Goal: Task Accomplishment & Management: Use online tool/utility

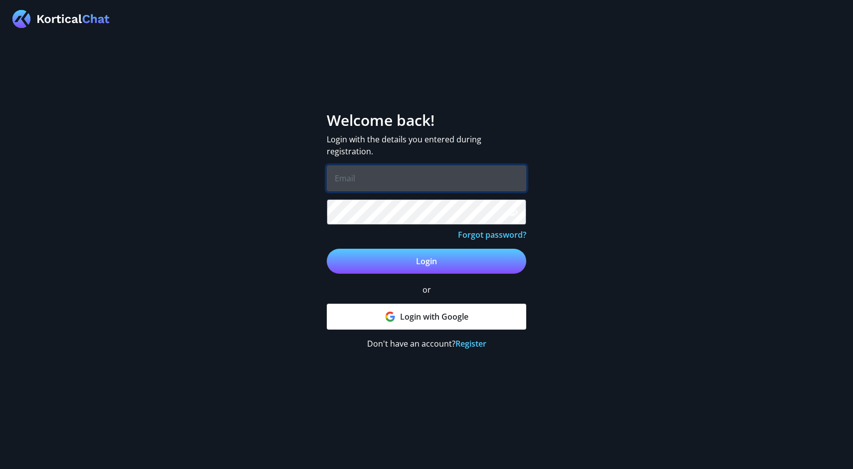
type input "[EMAIL_ADDRESS][DOMAIN_NAME]"
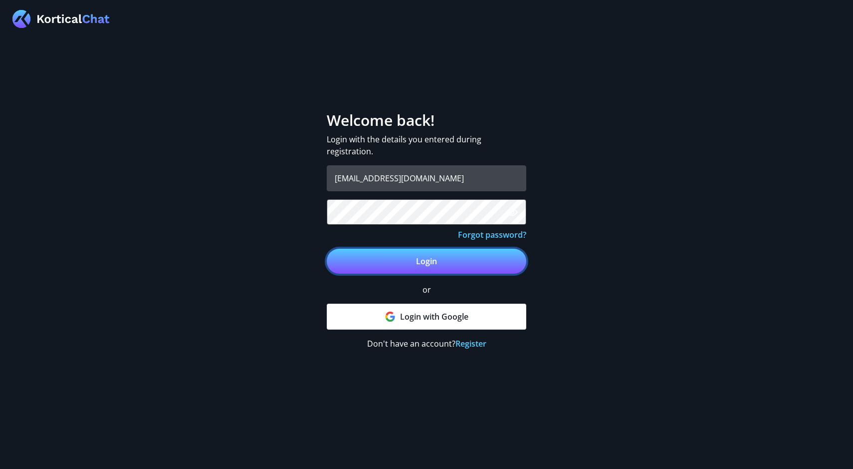
click at [468, 262] on button "Login" at bounding box center [427, 260] width 200 height 25
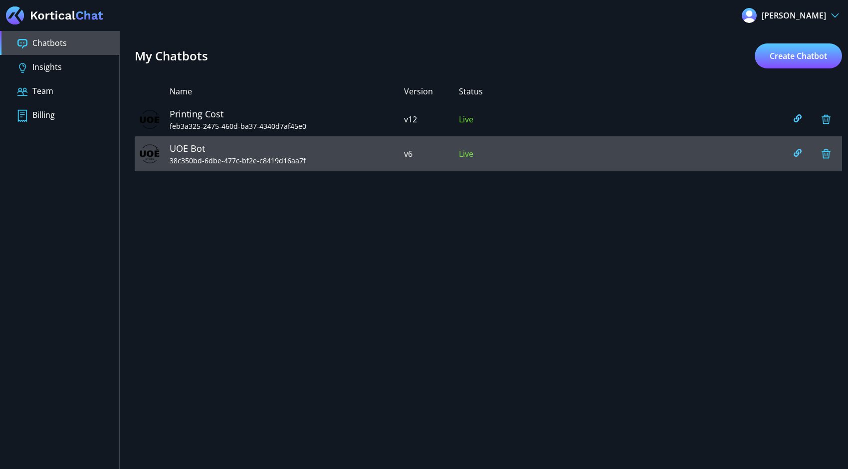
click at [320, 154] on span "UOE Bot" at bounding box center [287, 148] width 235 height 13
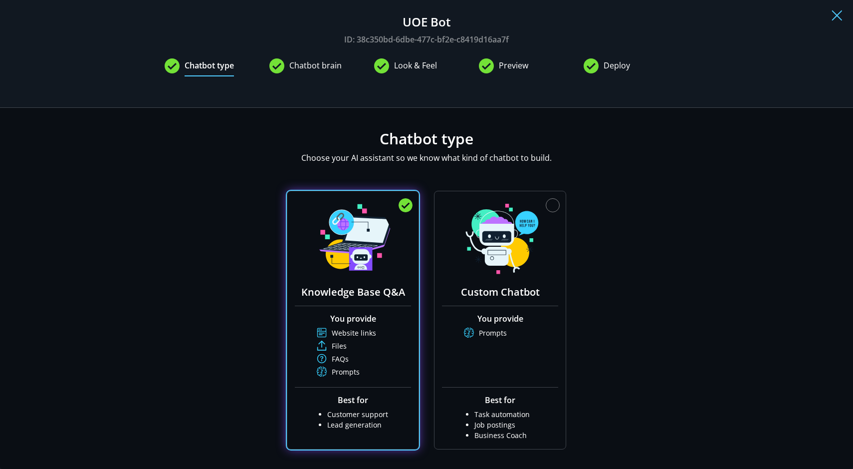
click at [339, 65] on div "2 Chatbot brain" at bounding box center [321, 65] width 105 height 17
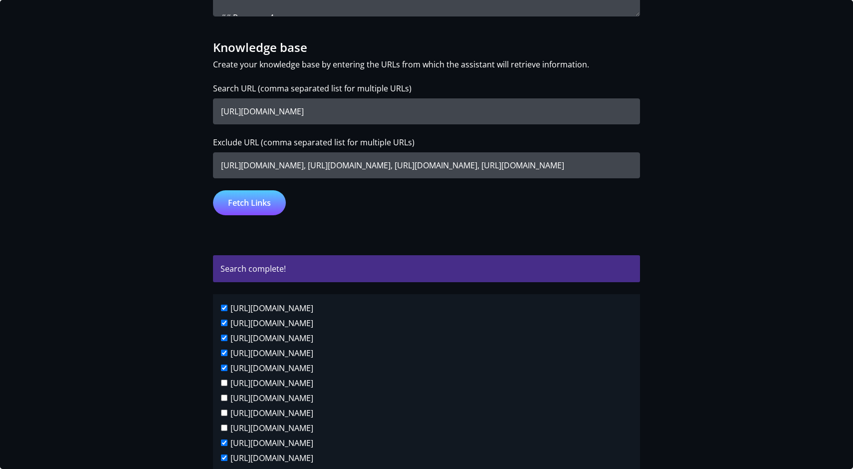
scroll to position [485, 0]
drag, startPoint x: 358, startPoint y: 114, endPoint x: 210, endPoint y: 111, distance: 148.2
drag, startPoint x: 219, startPoint y: 160, endPoint x: 737, endPoint y: 164, distance: 519.0
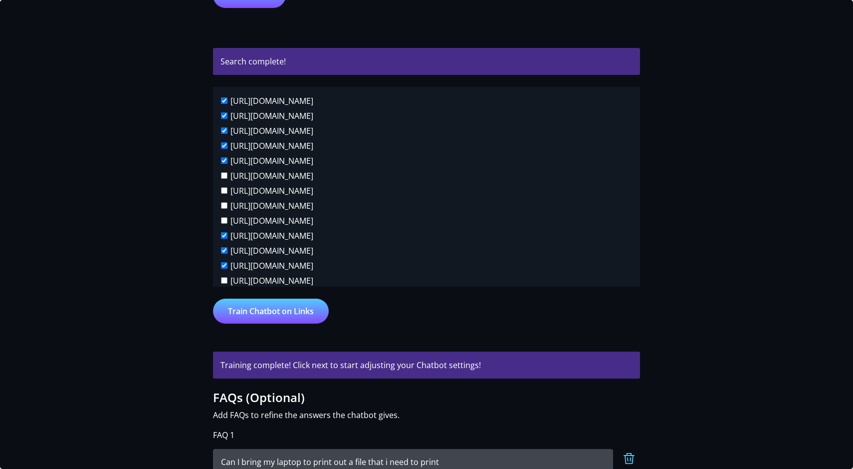
scroll to position [694, 0]
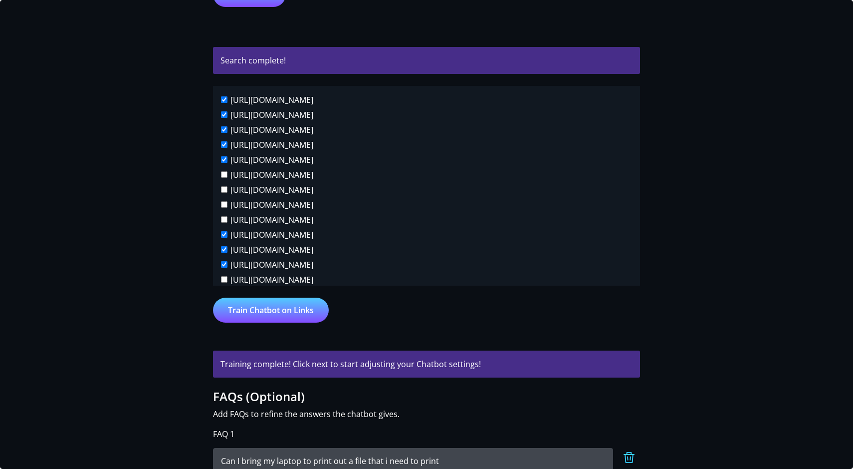
drag, startPoint x: 505, startPoint y: 202, endPoint x: 224, endPoint y: 186, distance: 281.9
click at [224, 186] on div "https://uoe.co.uk/about https://uoe.co.uk/about/csr https://uoe.co.uk/about/faq…" at bounding box center [426, 186] width 427 height 200
copy div "https://uoe.co.uk/for-business/office-interiors/breakout-area-furniture https:/…"
drag, startPoint x: 474, startPoint y: 279, endPoint x: 228, endPoint y: 260, distance: 246.7
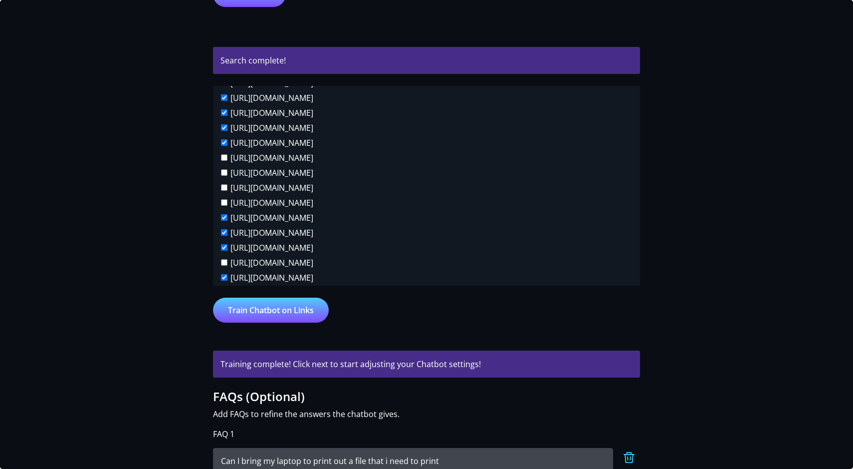
click at [228, 260] on div "https://uoe.co.uk/news/is-flexible-office-space-the-new-frontier" at bounding box center [426, 263] width 411 height 15
copy label "https://uoe.co.uk/news/is-flexible-office-space-the-new-frontier"
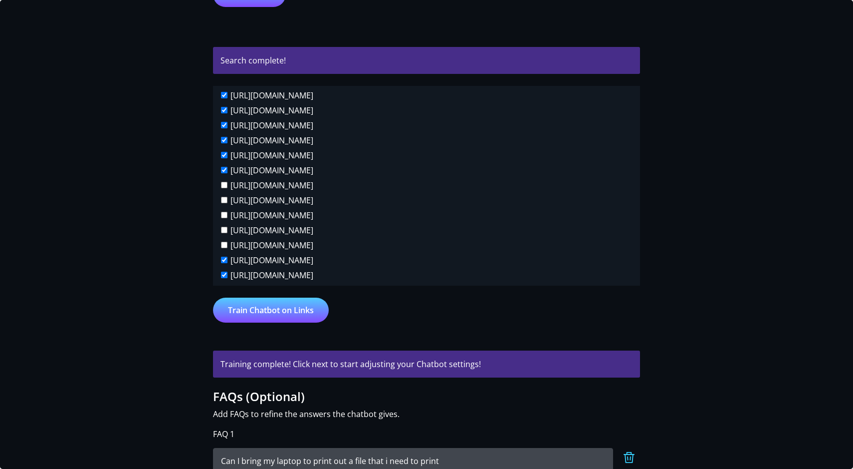
scroll to position [364, 0]
drag, startPoint x: 494, startPoint y: 240, endPoint x: 227, endPoint y: 182, distance: 273.6
click at [227, 182] on div "https://uoe.co.uk/about https://uoe.co.uk/about/csr https://uoe.co.uk/about/faq…" at bounding box center [426, 186] width 427 height 200
copy div "https://uoe.co.uk/wp-content/uploads/2017/07/UOEHubOnlineBrochure.pdf https://u…"
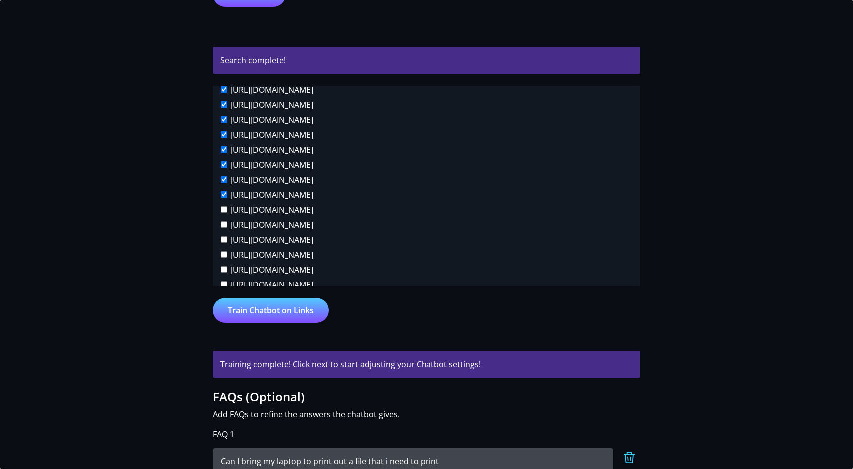
drag, startPoint x: 412, startPoint y: 177, endPoint x: 230, endPoint y: 209, distance: 185.5
click at [230, 209] on div "https://uoe.co.uk/about https://uoe.co.uk/about/csr https://uoe.co.uk/about/faq…" at bounding box center [426, 186] width 427 height 200
copy div "https://www.uoe.co.uk/for-business https://www.uoe.co.uk/for-business/design-pr…"
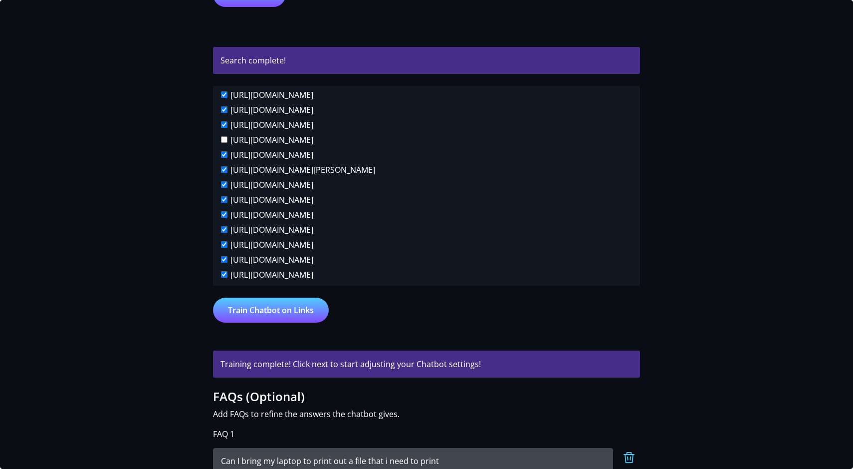
scroll to position [978, 0]
drag, startPoint x: 430, startPoint y: 133, endPoint x: 225, endPoint y: 132, distance: 205.1
click at [225, 134] on div "https://www.uoe.co.uk/office-space/stoke-newington" at bounding box center [426, 141] width 411 height 15
copy label "https://www.uoe.co.uk/office-space/stoke-newington"
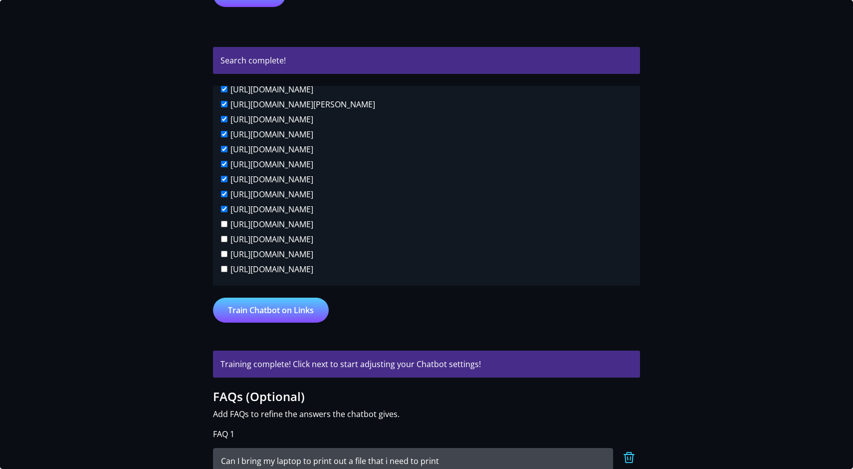
drag, startPoint x: 431, startPoint y: 266, endPoint x: 226, endPoint y: 220, distance: 209.7
click at [226, 220] on div "https://uoe.co.uk/about https://uoe.co.uk/about/csr https://uoe.co.uk/about/faq…" at bounding box center [426, 186] width 427 height 200
copy div "https://www.uoe.co.uk/sit-stand-desks https://www.uoe.co.uk/uoe-team-sponsorshi…"
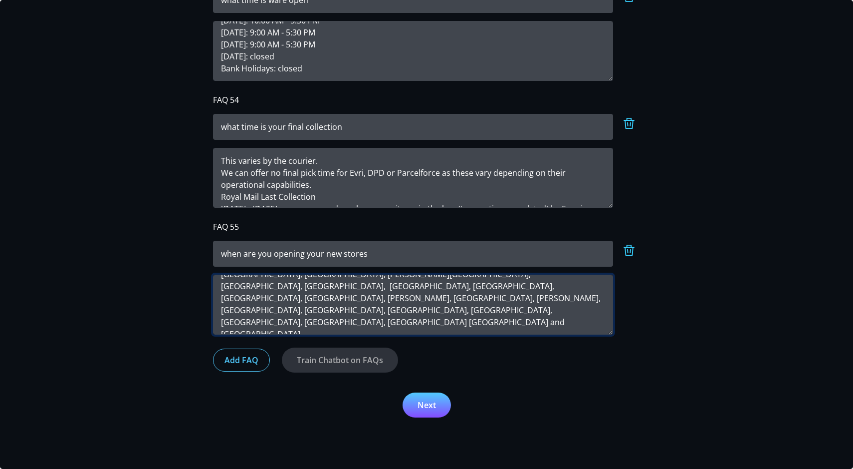
scroll to position [0, 0]
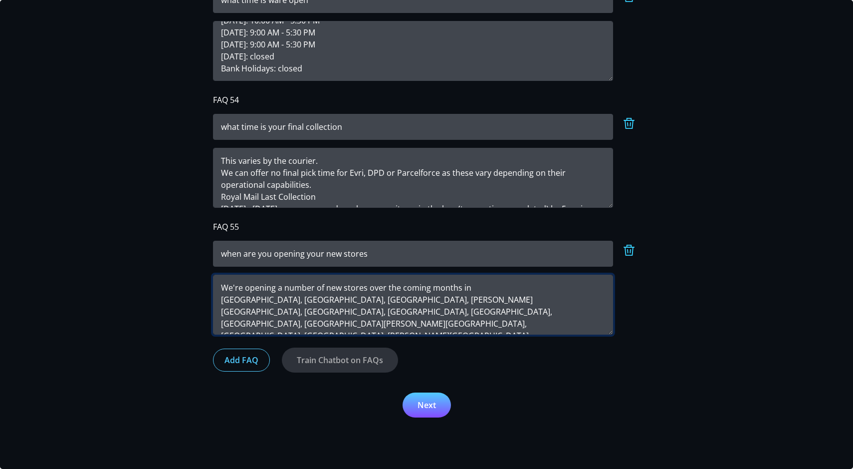
drag, startPoint x: 428, startPoint y: 300, endPoint x: 139, endPoint y: 74, distance: 367.2
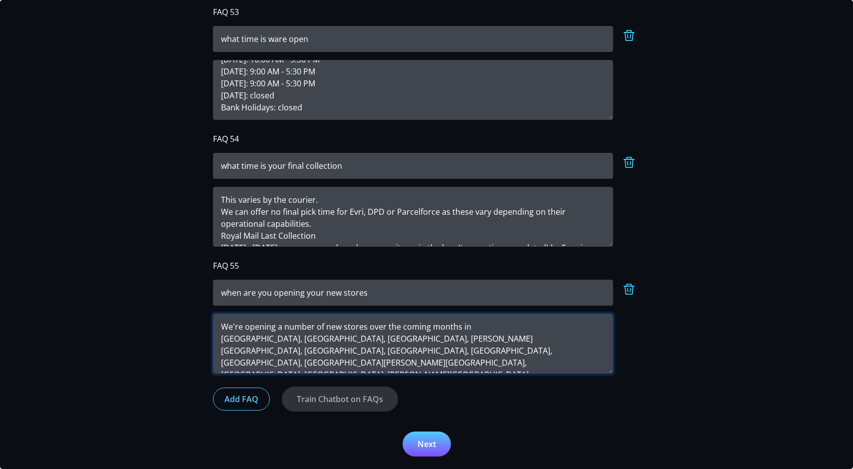
scroll to position [7710, 0]
